Goal: Information Seeking & Learning: Learn about a topic

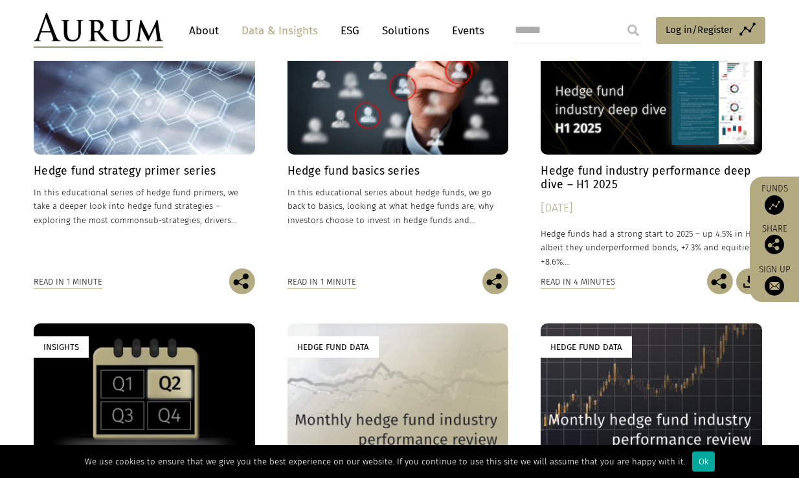
scroll to position [583, 0]
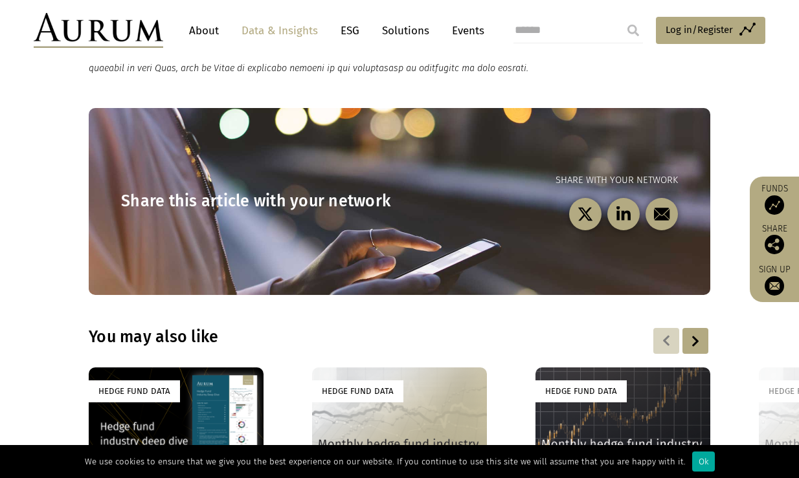
scroll to position [1878, 0]
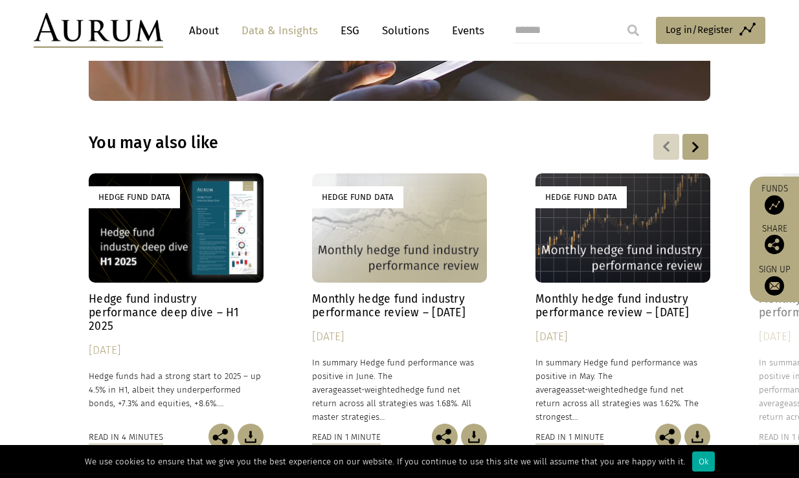
click at [346, 293] on h4 "Monthly hedge fund industry performance review – [DATE]" at bounding box center [399, 306] width 175 height 27
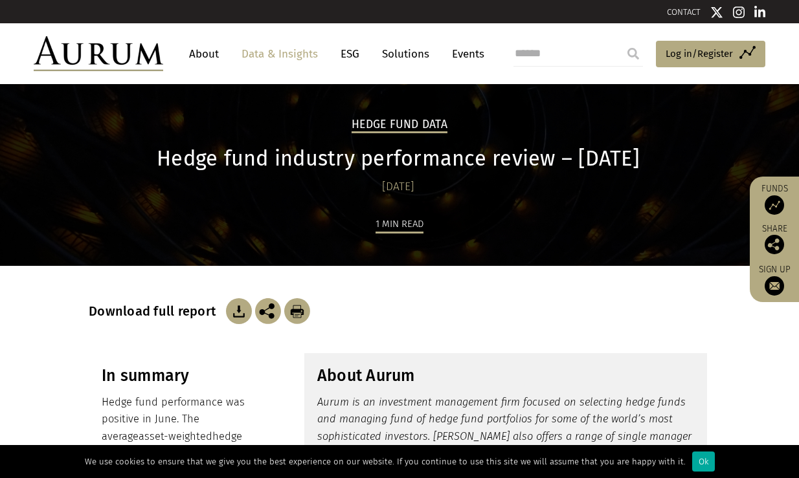
click at [274, 49] on link "Data & Insights" at bounding box center [279, 54] width 89 height 24
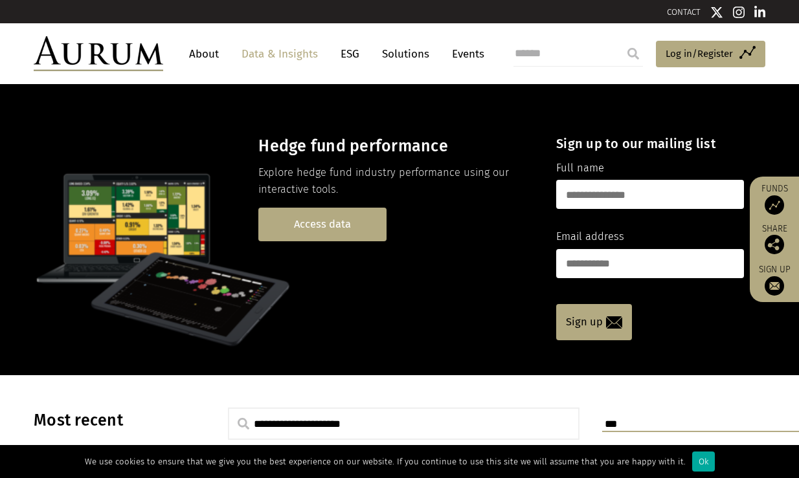
click at [328, 219] on link "Access data" at bounding box center [322, 224] width 128 height 33
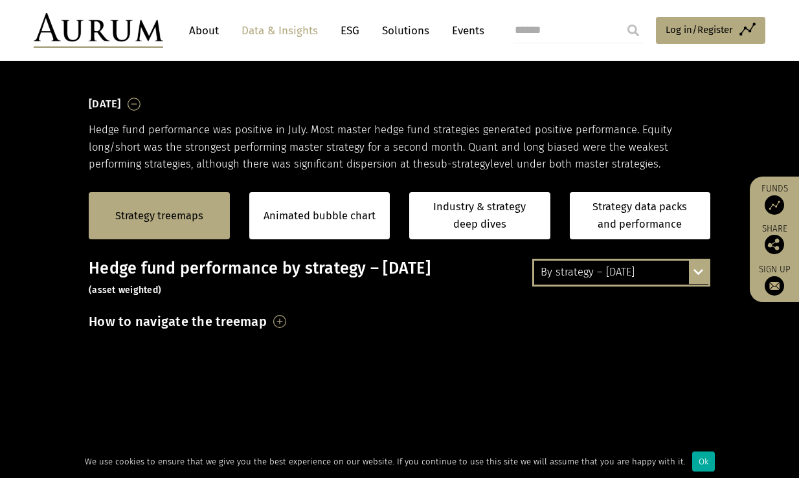
scroll to position [194, 0]
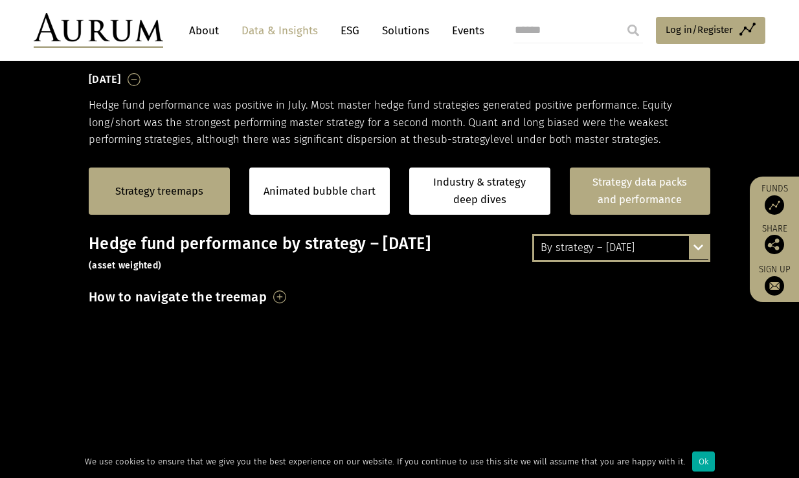
click at [657, 198] on link "Strategy data packs and performance" at bounding box center [640, 191] width 141 height 47
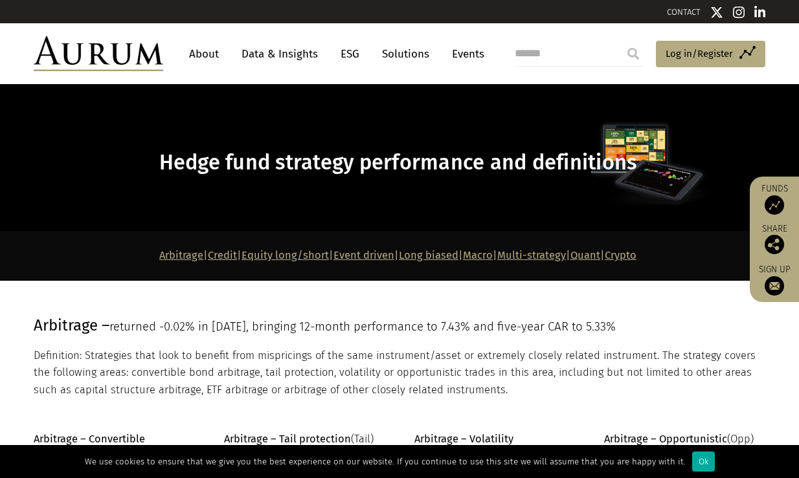
click at [566, 255] on link "Multi-strategy" at bounding box center [531, 255] width 69 height 12
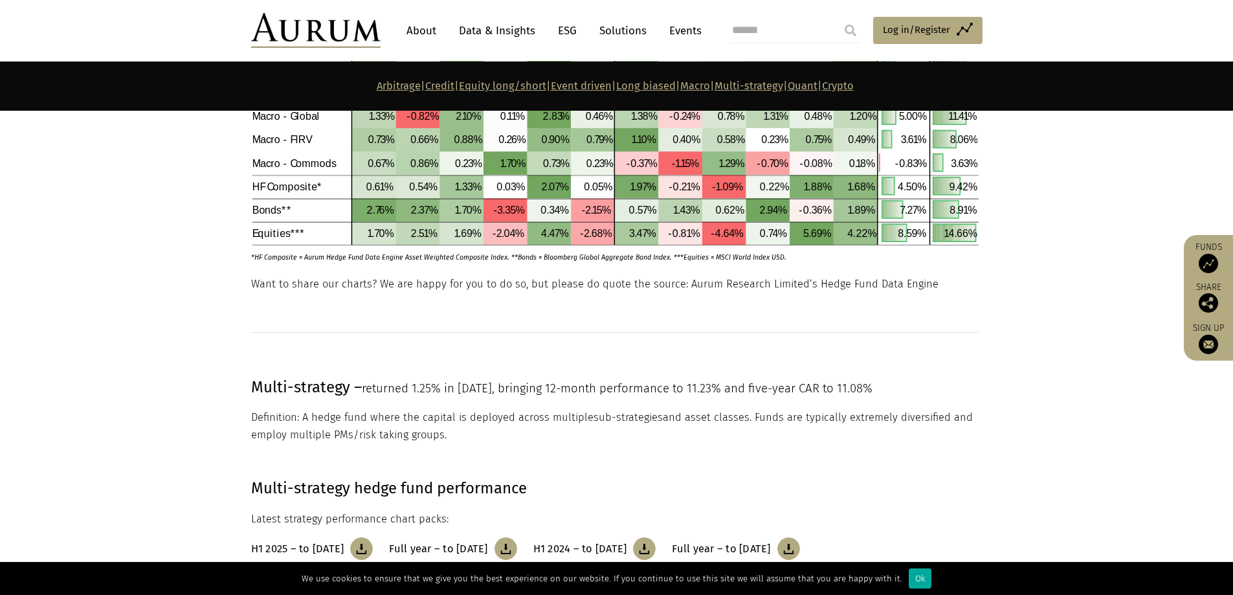
scroll to position [4943, 0]
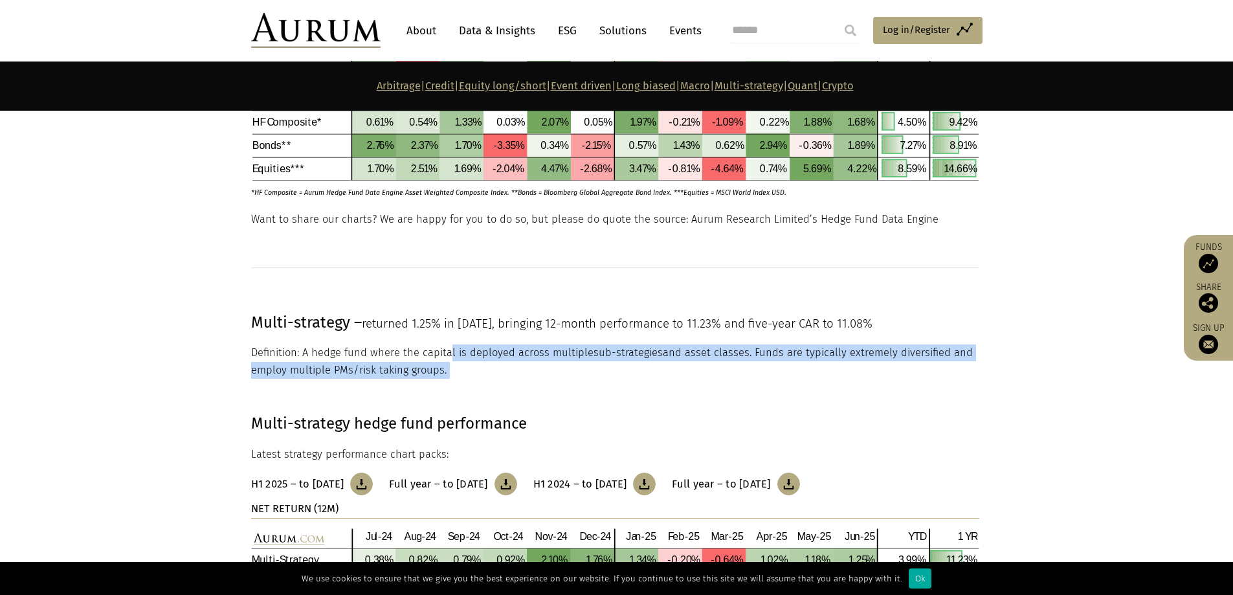
drag, startPoint x: 447, startPoint y: 351, endPoint x: 471, endPoint y: 405, distance: 59.7
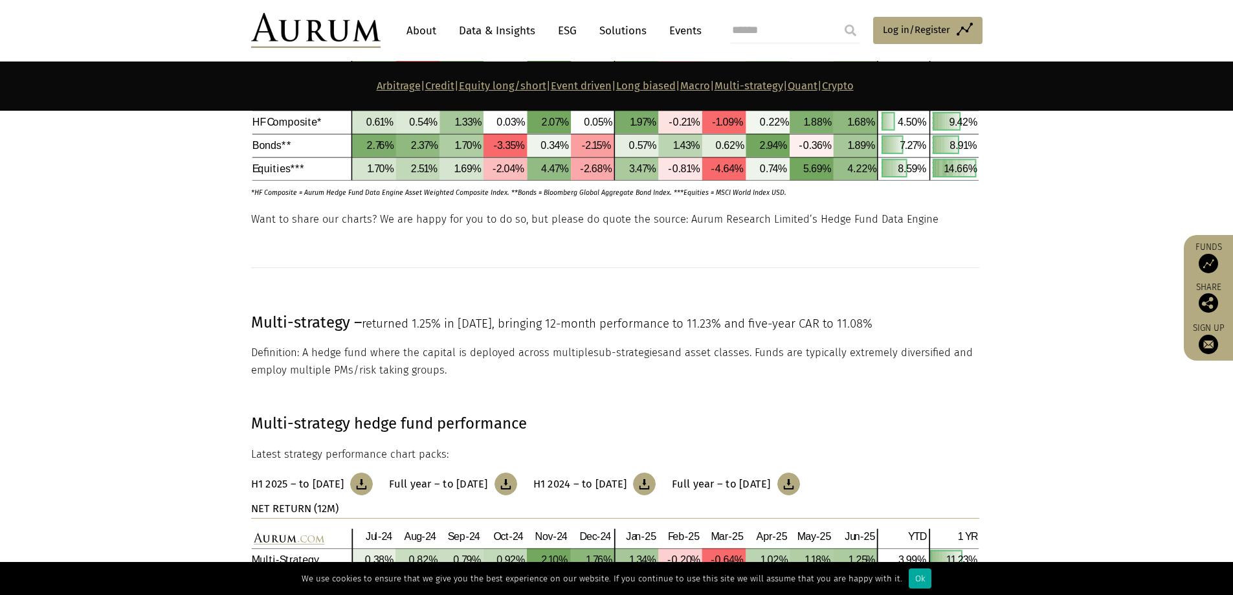
click at [798, 431] on p "Multi-strategy hedge fund performance" at bounding box center [615, 423] width 728 height 25
